Goal: Transaction & Acquisition: Book appointment/travel/reservation

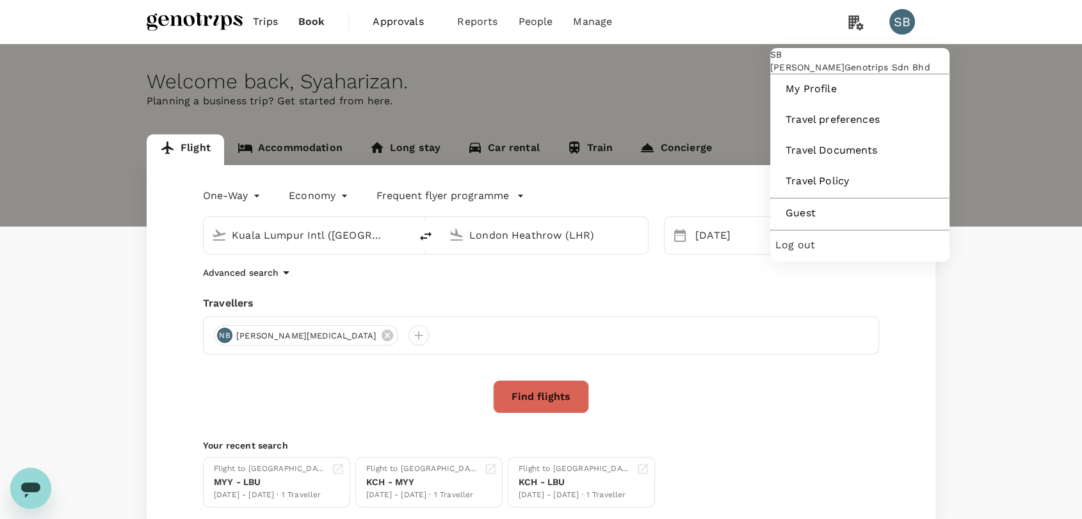
click at [830, 253] on span "Log out" at bounding box center [859, 244] width 169 height 15
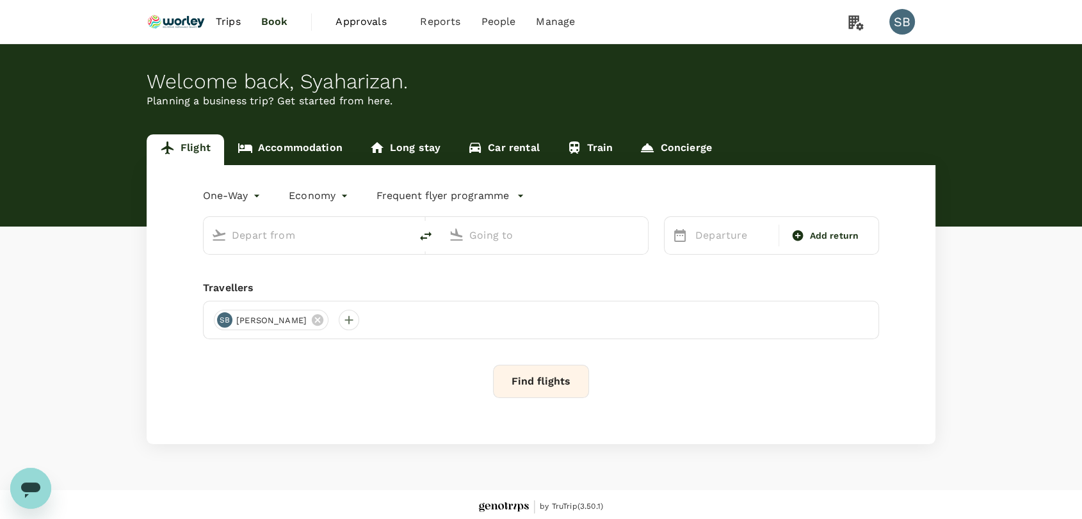
type input "premium-economy"
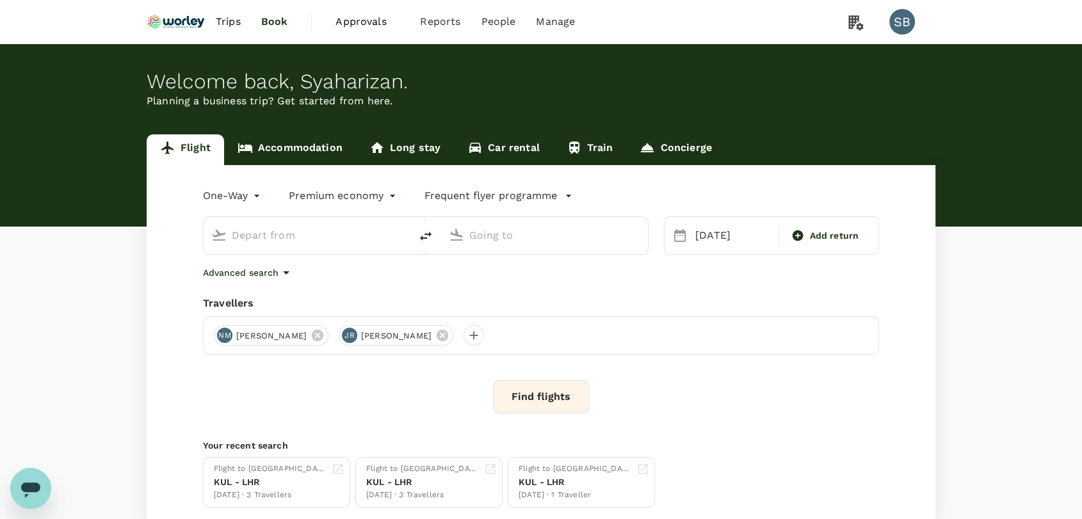
type input "Kuala Lumpur Intl ([GEOGRAPHIC_DATA])"
type input "London Heathrow (LHR)"
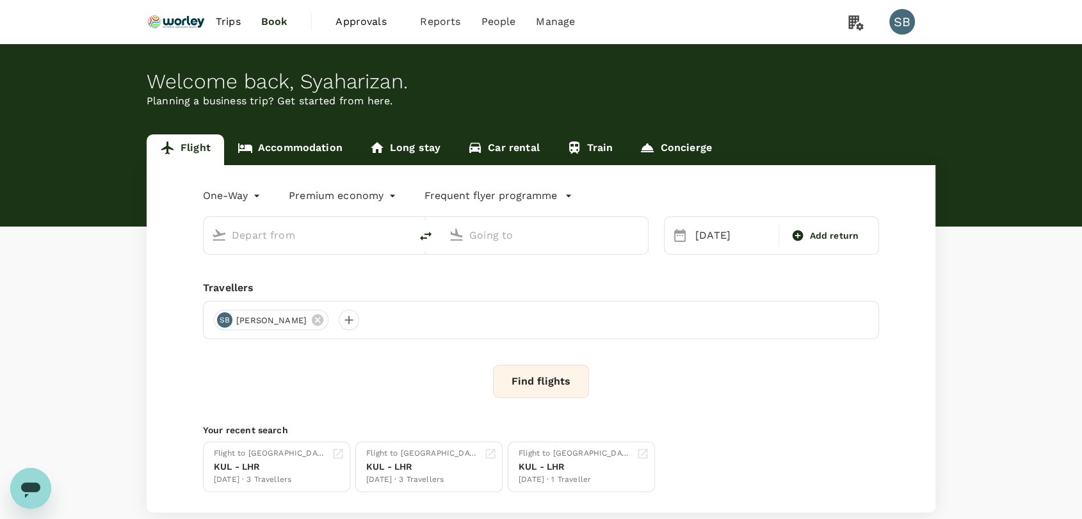
type input "Kuala Lumpur Intl ([GEOGRAPHIC_DATA])"
type input "London Heathrow (LHR)"
